Goal: Task Accomplishment & Management: Complete application form

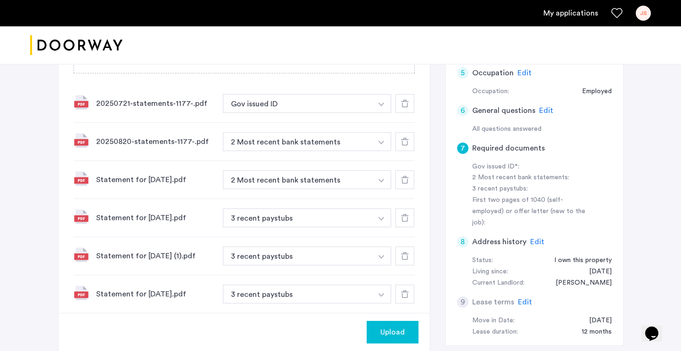
scroll to position [253, 0]
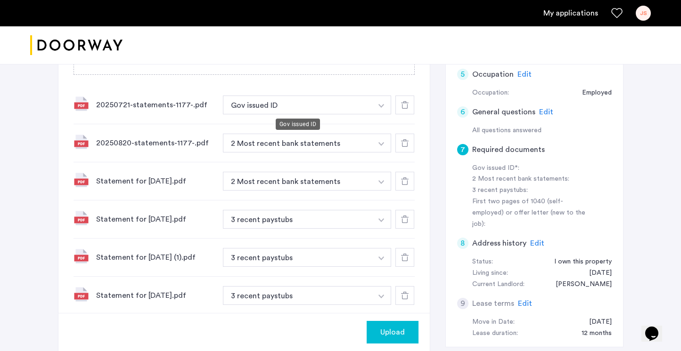
click at [259, 106] on button "Gov issued ID" at bounding box center [298, 105] width 150 height 19
click at [290, 107] on button "Gov issued ID" at bounding box center [298, 105] width 150 height 19
click at [380, 107] on img "button" at bounding box center [381, 106] width 6 height 4
click at [366, 95] on div "20250721-statements-1177-.pdf Gov issued ID + Gov issued ID" at bounding box center [243, 105] width 341 height 38
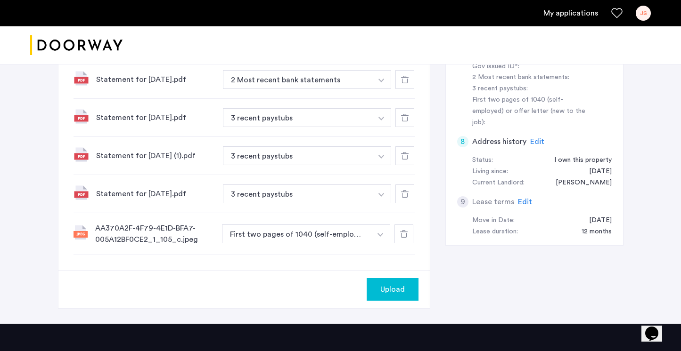
scroll to position [351, 0]
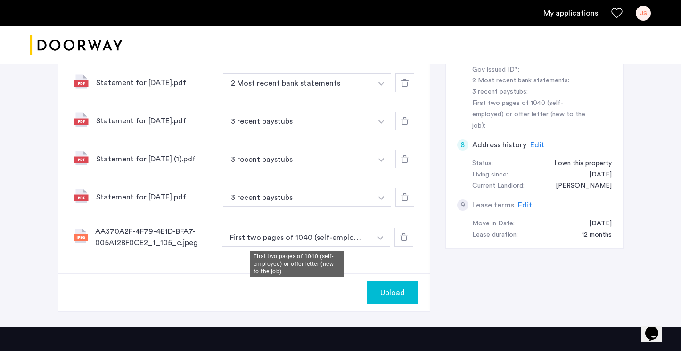
click at [356, 232] on button "First two pages of 1040 (self-employed) or offer letter (new to the job)" at bounding box center [297, 237] width 150 height 19
click at [164, 241] on div "AA370A2F-4F79-4E1D-BFA7-005A12BF0CE2_1_105_c.jpeg" at bounding box center [154, 237] width 119 height 23
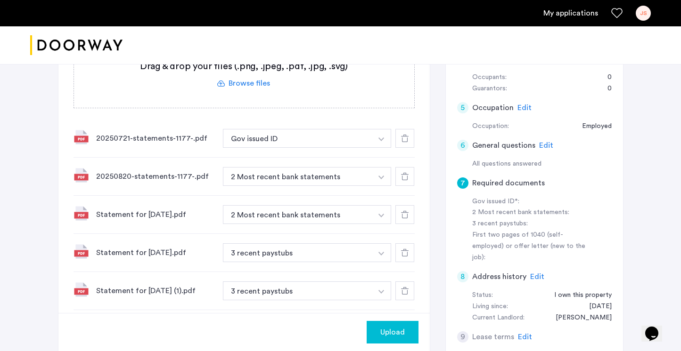
scroll to position [181, 0]
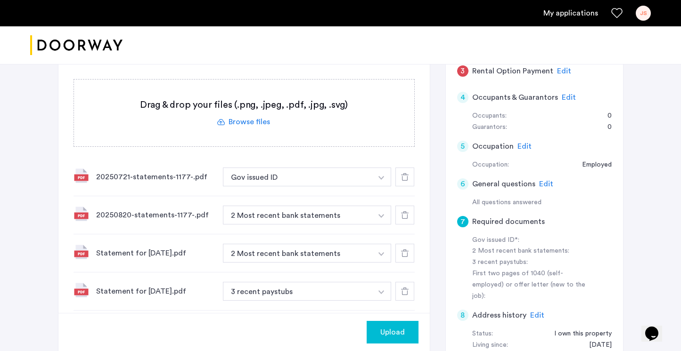
click at [385, 178] on button "button" at bounding box center [381, 177] width 19 height 19
click at [368, 159] on div "20250721-statements-1177-.pdf Gov issued ID + Gov issued ID" at bounding box center [243, 177] width 341 height 38
click at [386, 176] on button "button" at bounding box center [381, 177] width 19 height 19
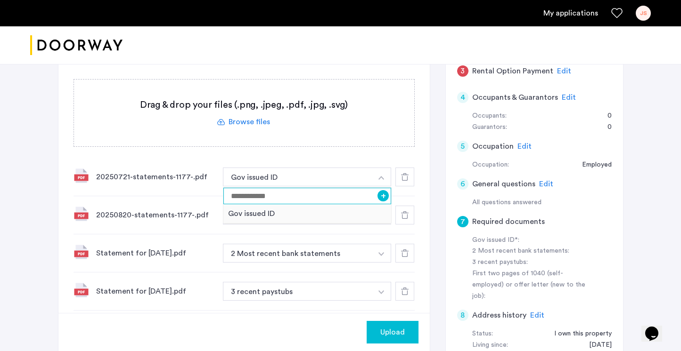
click at [359, 197] on input at bounding box center [307, 196] width 168 height 16
type input "*"
type input "********"
click at [383, 199] on button "+" at bounding box center [382, 195] width 11 height 11
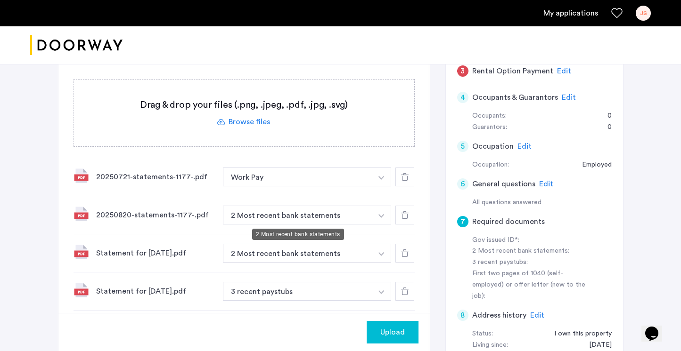
click at [342, 215] on button "2 Most recent bank statements" at bounding box center [298, 215] width 150 height 19
click at [388, 216] on button "button" at bounding box center [381, 215] width 19 height 19
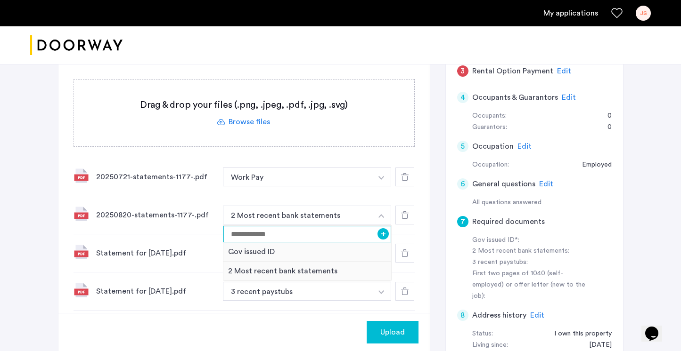
click at [336, 236] on input at bounding box center [307, 234] width 168 height 16
click at [199, 238] on div "Statement for [DATE].pdf 2 Most recent bank statements + Gov issued ID 2 Most r…" at bounding box center [243, 254] width 341 height 38
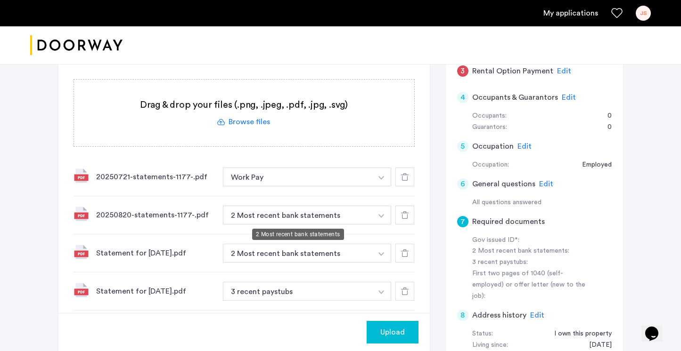
click at [251, 216] on button "2 Most recent bank statements" at bounding box center [298, 215] width 150 height 19
click at [384, 220] on button "button" at bounding box center [381, 215] width 19 height 19
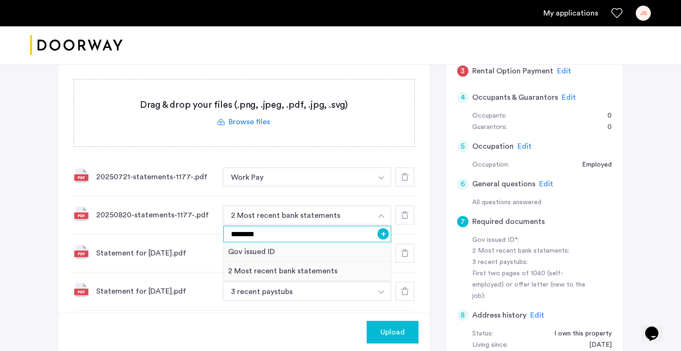
click at [317, 231] on input "********" at bounding box center [307, 234] width 168 height 16
type input "*"
type input "********"
click at [387, 239] on input "********" at bounding box center [307, 234] width 168 height 16
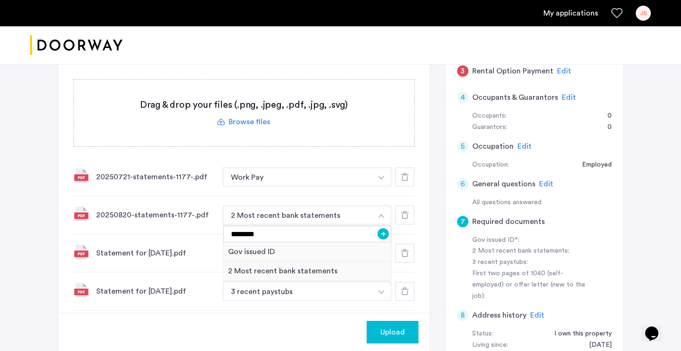
click at [383, 229] on button "+" at bounding box center [382, 233] width 11 height 11
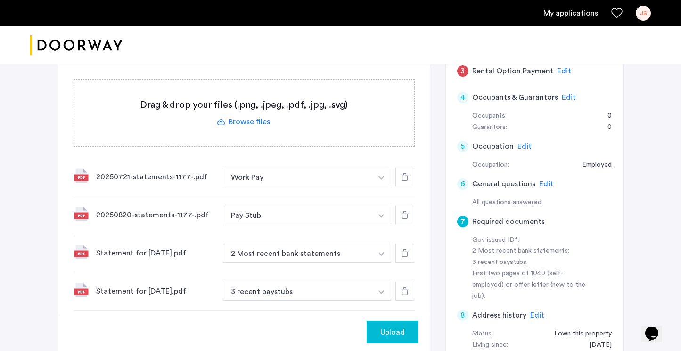
click at [381, 181] on button "button" at bounding box center [381, 177] width 19 height 19
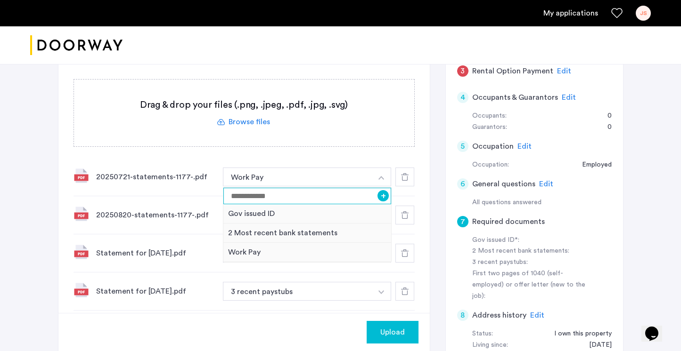
click at [342, 192] on input at bounding box center [307, 196] width 168 height 16
type input "********"
click at [384, 200] on button "+" at bounding box center [382, 195] width 11 height 11
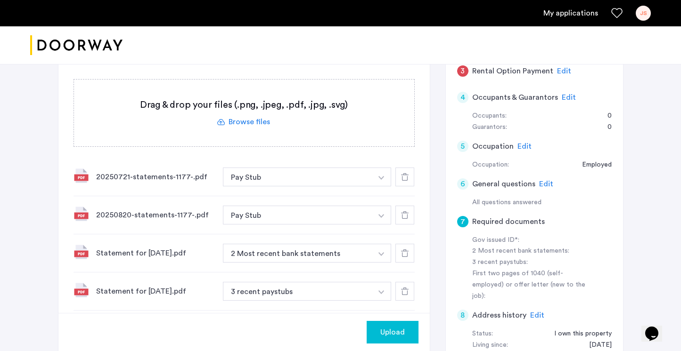
click at [387, 252] on button "button" at bounding box center [381, 253] width 19 height 19
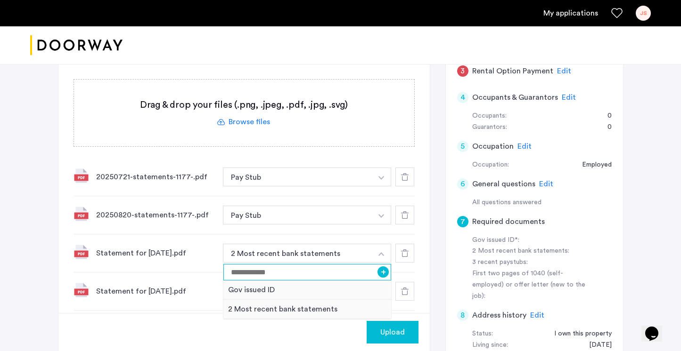
click at [332, 271] on input at bounding box center [307, 272] width 168 height 16
type input "********"
click at [382, 272] on button "+" at bounding box center [382, 272] width 11 height 11
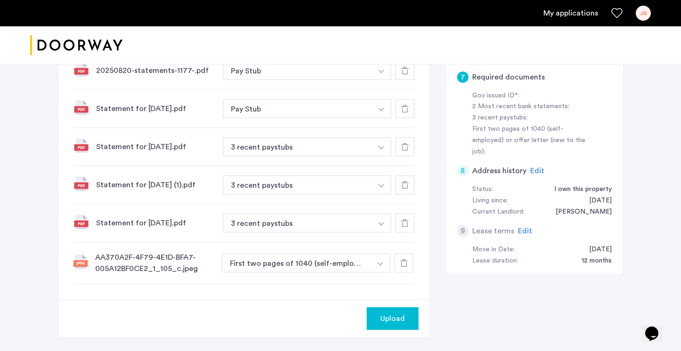
scroll to position [334, 0]
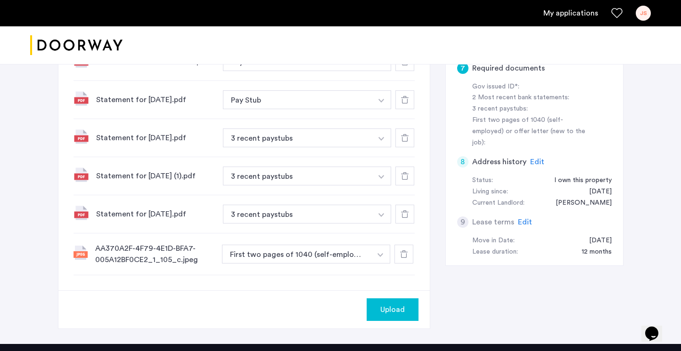
click at [382, 256] on img "button" at bounding box center [380, 255] width 6 height 4
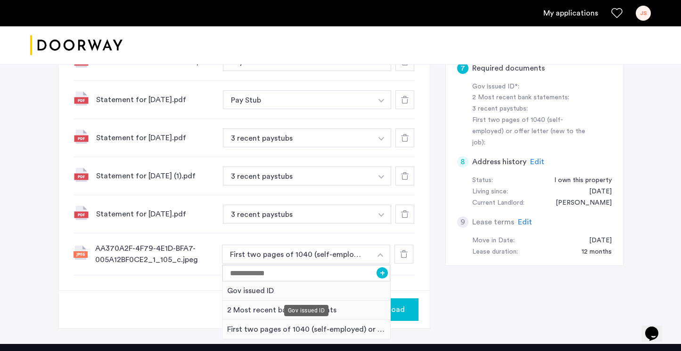
click at [310, 292] on div "Gov issued ID" at bounding box center [306, 291] width 168 height 19
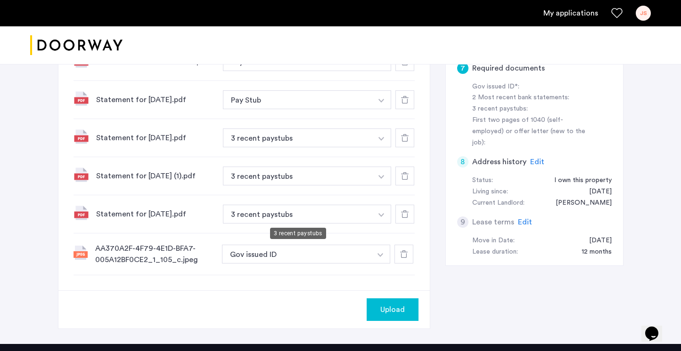
click at [284, 222] on button "3 recent paystubs" at bounding box center [298, 214] width 150 height 19
click at [369, 218] on button "3 recent paystubs" at bounding box center [298, 214] width 150 height 19
click at [385, 215] on button "button" at bounding box center [381, 214] width 19 height 19
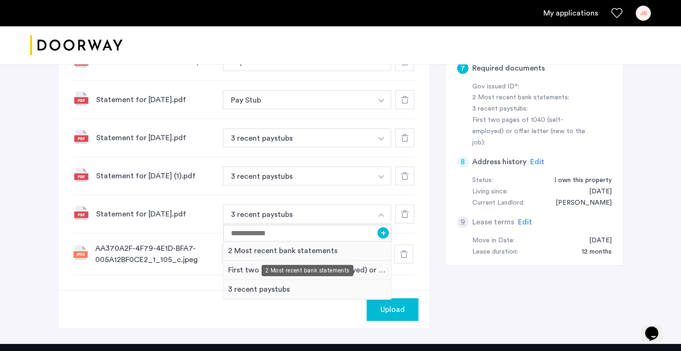
click at [289, 252] on div "2 Most recent bank statements" at bounding box center [307, 251] width 168 height 19
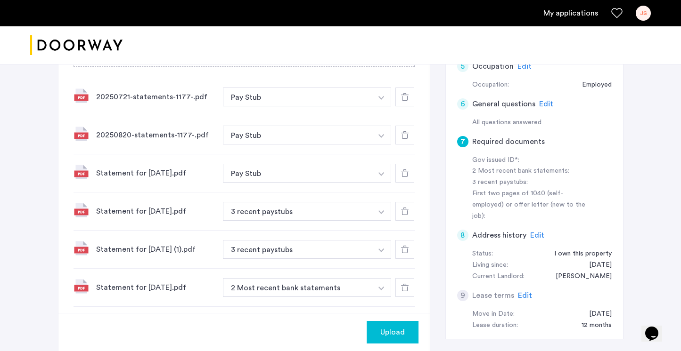
scroll to position [277, 0]
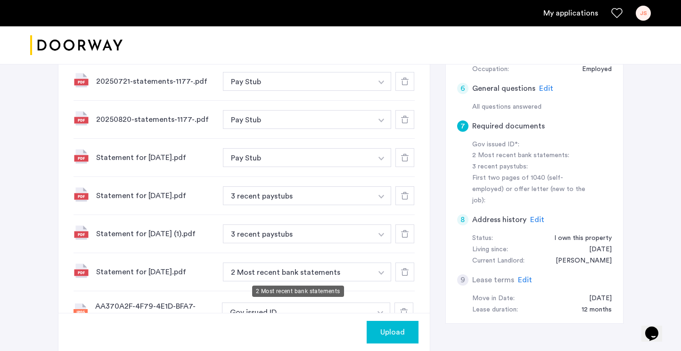
click at [295, 270] on button "2 Most recent bank statements" at bounding box center [298, 272] width 150 height 19
click at [328, 278] on button "2 Most recent bank statements" at bounding box center [298, 272] width 150 height 19
click at [385, 272] on button "button" at bounding box center [381, 272] width 19 height 19
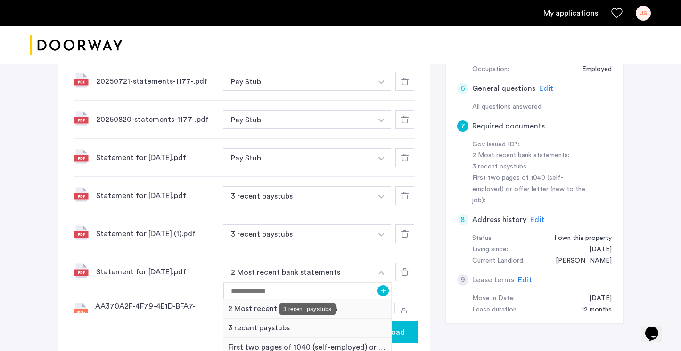
click at [321, 329] on div "3 recent paystubs" at bounding box center [307, 328] width 168 height 19
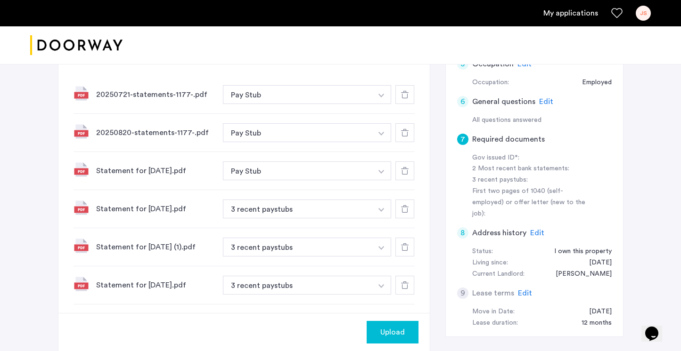
scroll to position [256, 0]
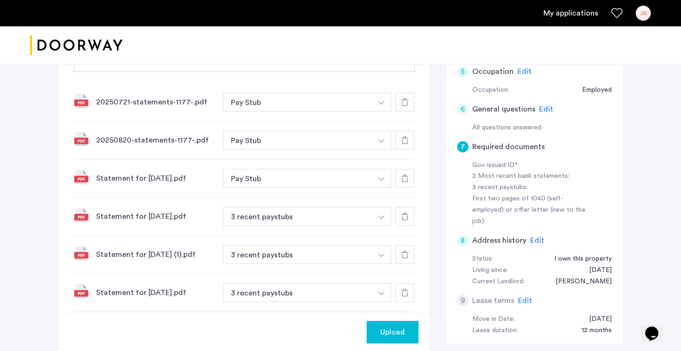
click at [379, 138] on button "button" at bounding box center [381, 140] width 19 height 19
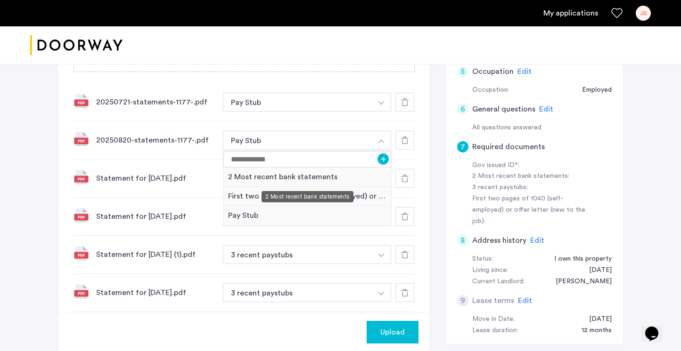
click at [337, 179] on div "2 Most recent bank statements" at bounding box center [307, 177] width 168 height 19
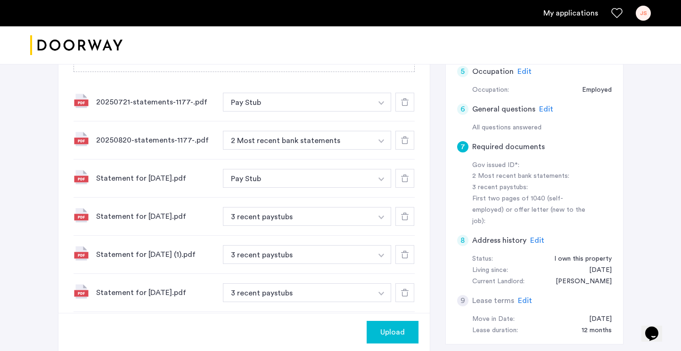
click at [382, 99] on button "button" at bounding box center [381, 102] width 19 height 19
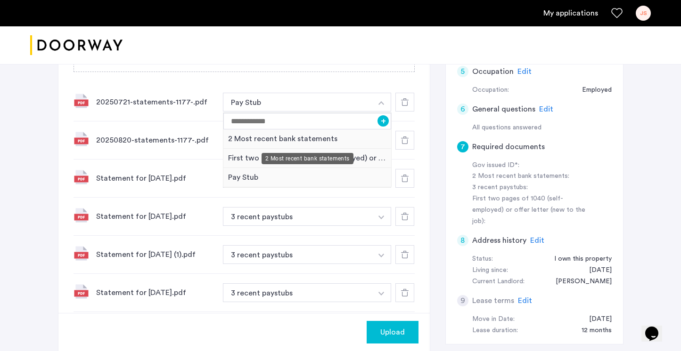
click at [318, 144] on div "2 Most recent bank statements" at bounding box center [307, 139] width 168 height 19
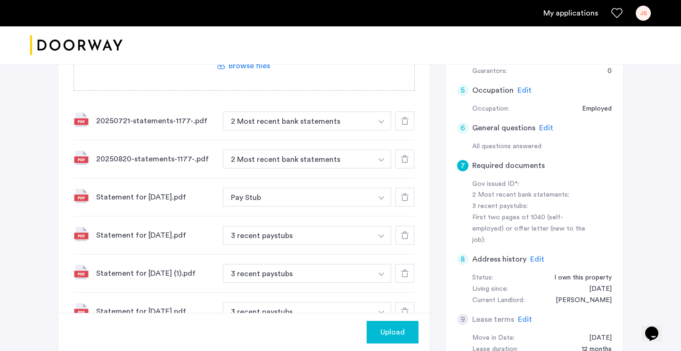
scroll to position [257, 0]
